Goal: Check status: Check status

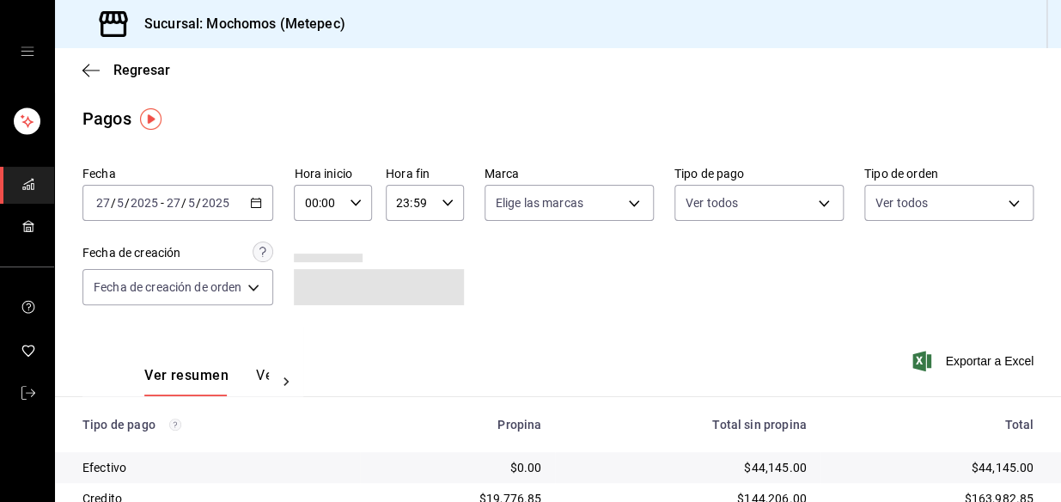
click at [256, 202] on icon "button" at bounding box center [256, 203] width 12 height 12
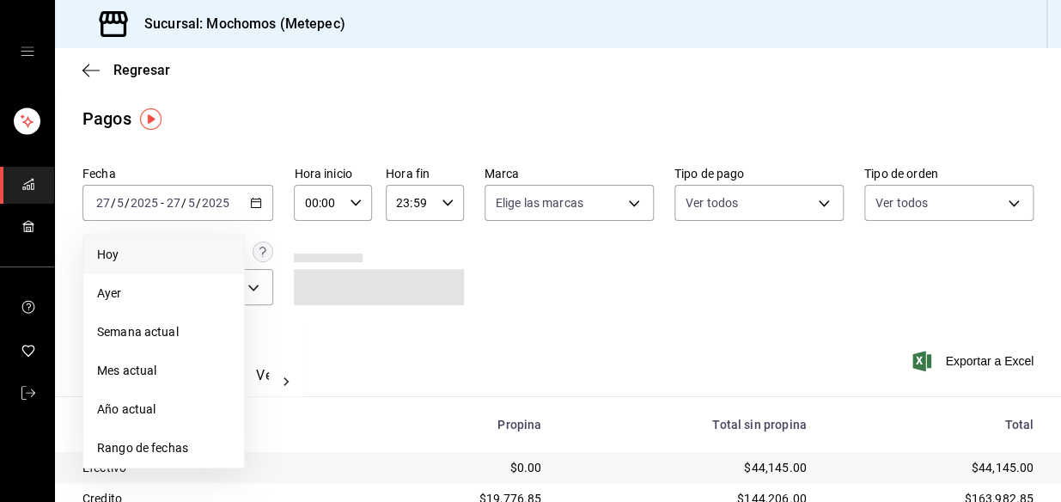
click at [129, 258] on span "Hoy" at bounding box center [163, 255] width 133 height 18
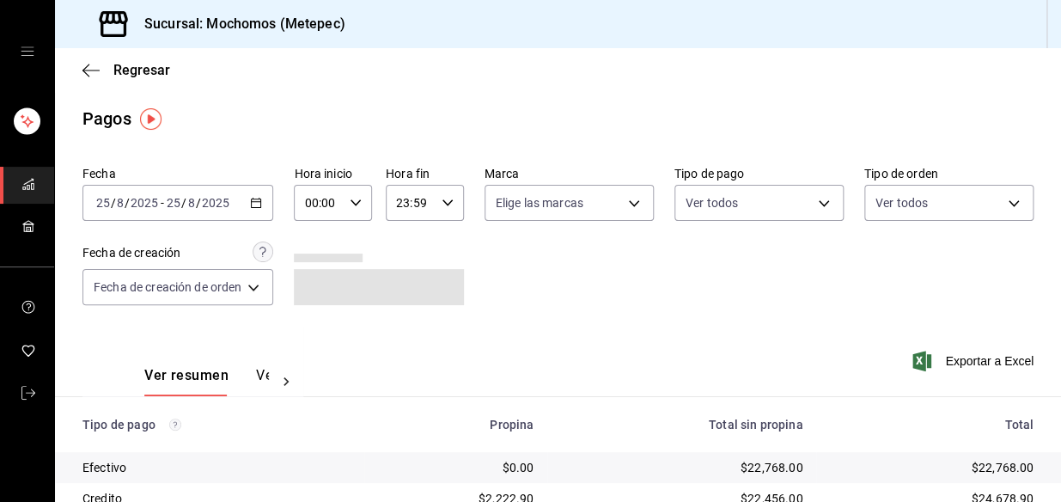
click at [361, 194] on div "00:00 Hora inicio" at bounding box center [333, 203] width 78 height 36
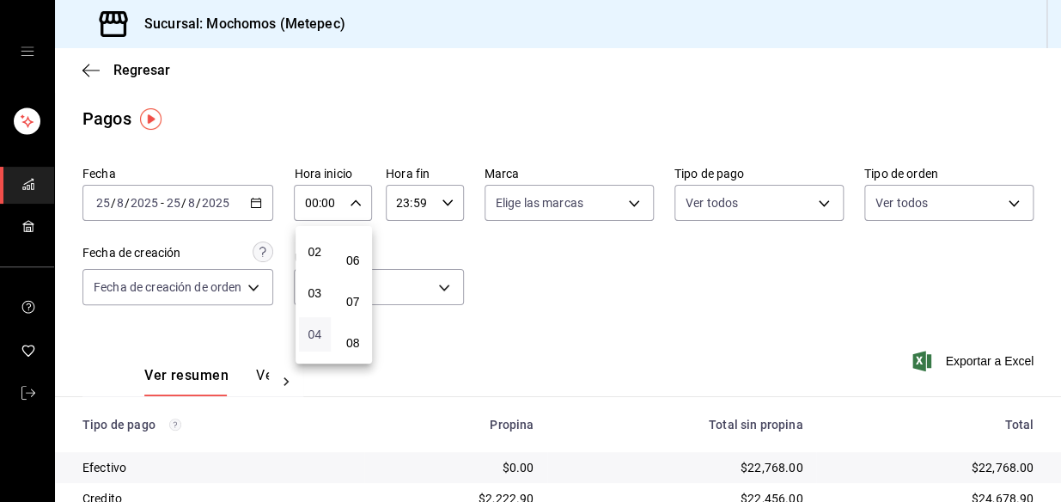
click at [314, 334] on span "04" at bounding box center [314, 334] width 11 height 14
type input "04:00"
click at [587, 279] on div at bounding box center [530, 251] width 1061 height 502
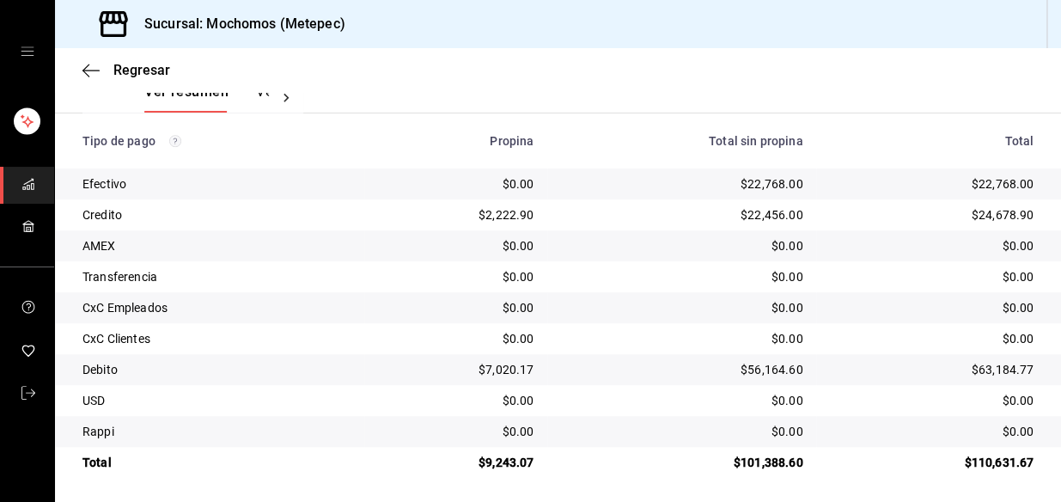
scroll to position [288, 0]
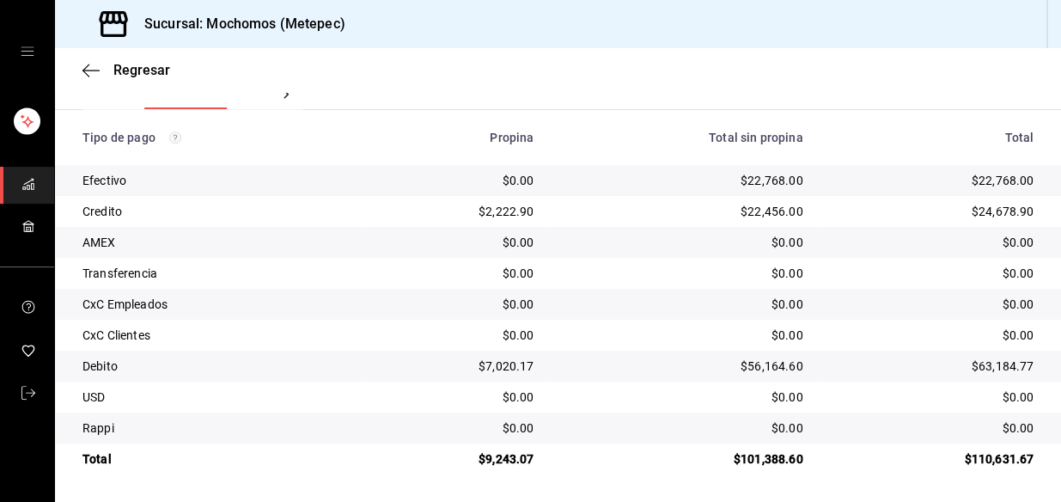
drag, startPoint x: 711, startPoint y: 235, endPoint x: 687, endPoint y: 482, distance: 247.8
click at [711, 244] on div "$0.00" at bounding box center [681, 242] width 241 height 17
